Goal: Find specific page/section: Find specific page/section

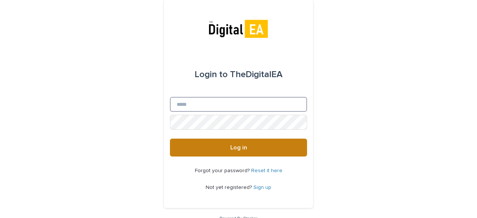
type input "**********"
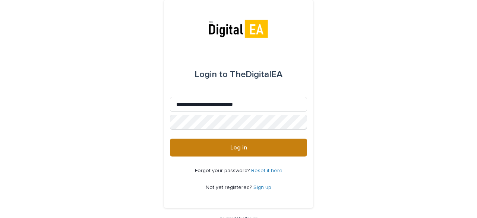
click at [212, 147] on button "Log in" at bounding box center [238, 148] width 137 height 18
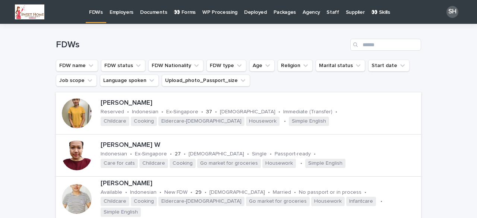
click at [146, 11] on p "Documents" at bounding box center [153, 8] width 27 height 16
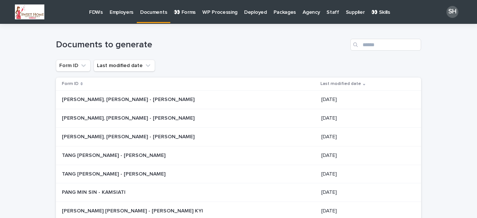
click at [111, 13] on p "Employers" at bounding box center [122, 8] width 24 height 16
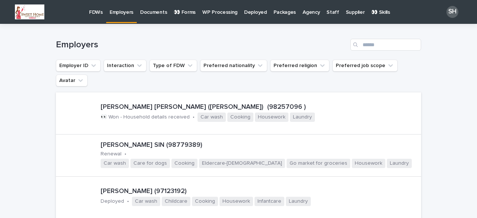
click at [101, 13] on p "FDWs" at bounding box center [96, 8] width 14 height 16
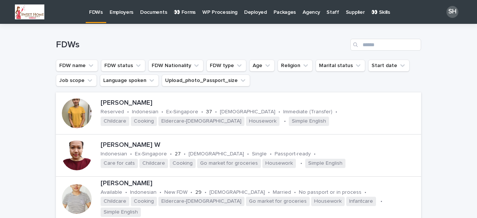
click at [115, 17] on link "Employers" at bounding box center [121, 11] width 31 height 23
